Goal: Transaction & Acquisition: Purchase product/service

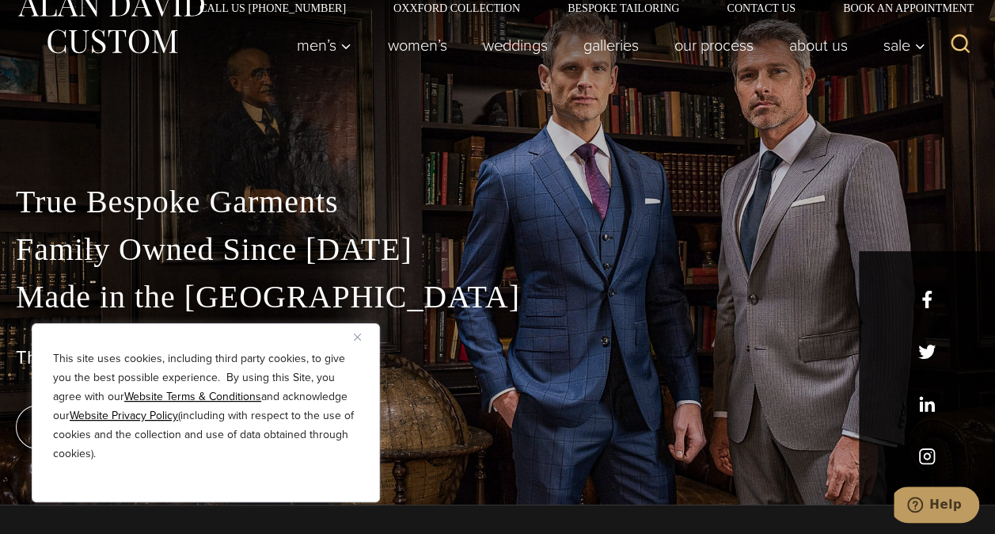
scroll to position [26, 0]
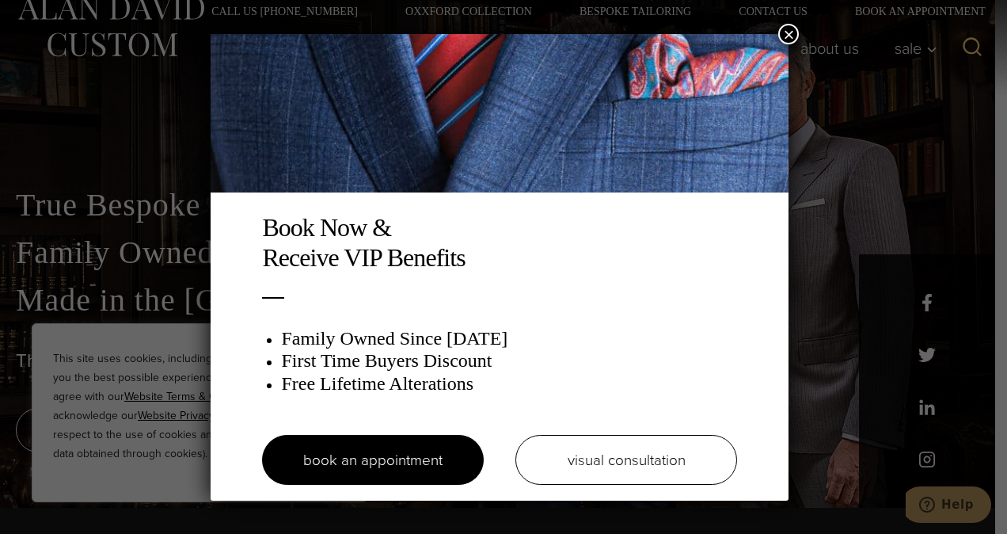
click at [779, 40] on img at bounding box center [500, 113] width 578 height 158
click at [781, 36] on img at bounding box center [500, 113] width 578 height 158
click at [783, 35] on button "×" at bounding box center [788, 34] width 21 height 21
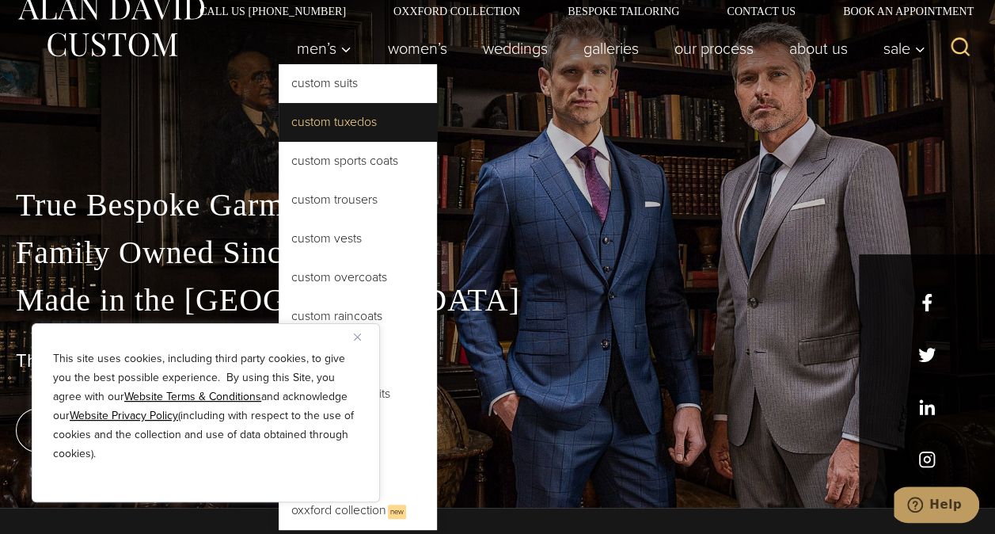
click at [306, 132] on link "Custom Tuxedos" at bounding box center [358, 122] width 158 height 38
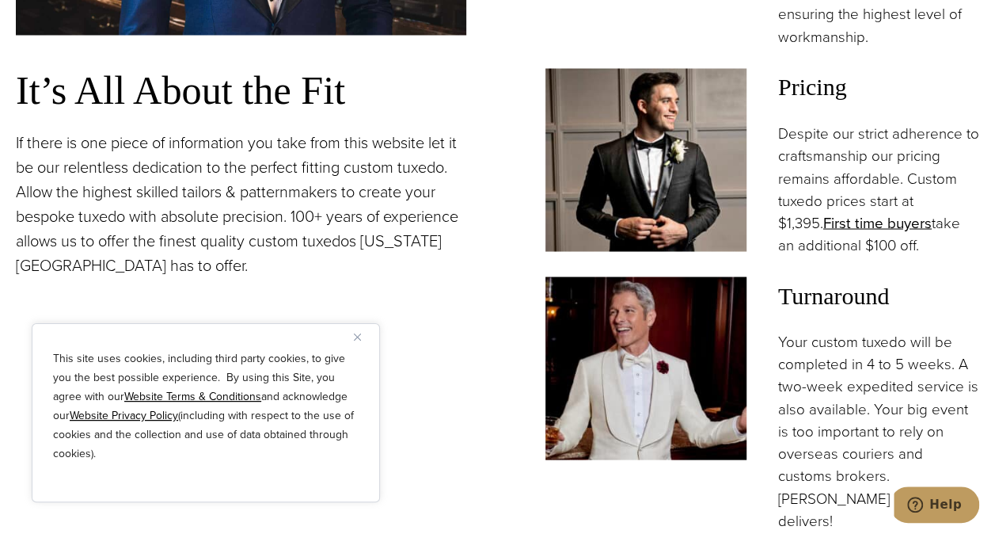
scroll to position [1371, 0]
